Goal: Check status: Check status

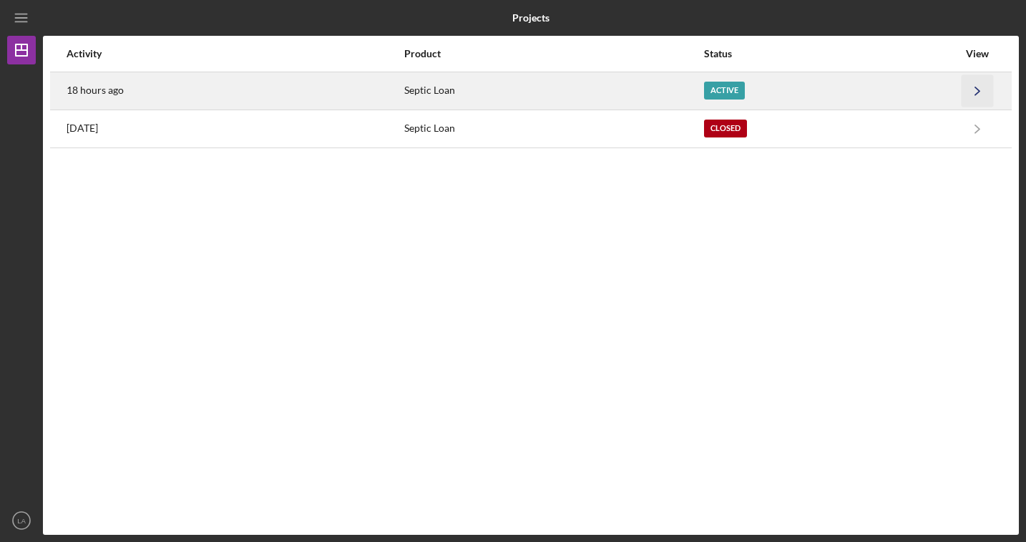
click at [965, 94] on icon "Icon/Navigate" at bounding box center [978, 90] width 32 height 32
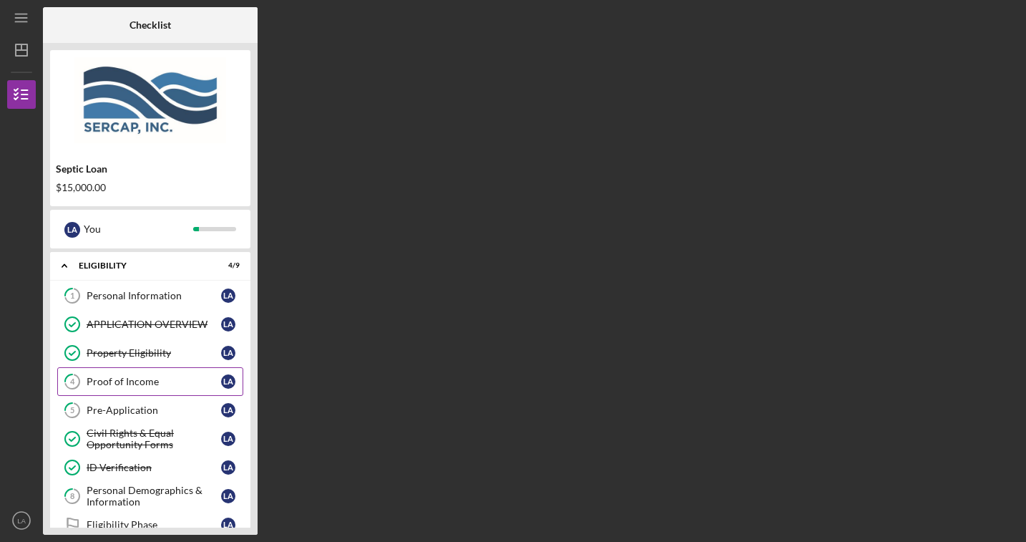
click at [152, 381] on div "Proof of Income" at bounding box center [154, 381] width 135 height 11
